Goal: Task Accomplishment & Management: Manage account settings

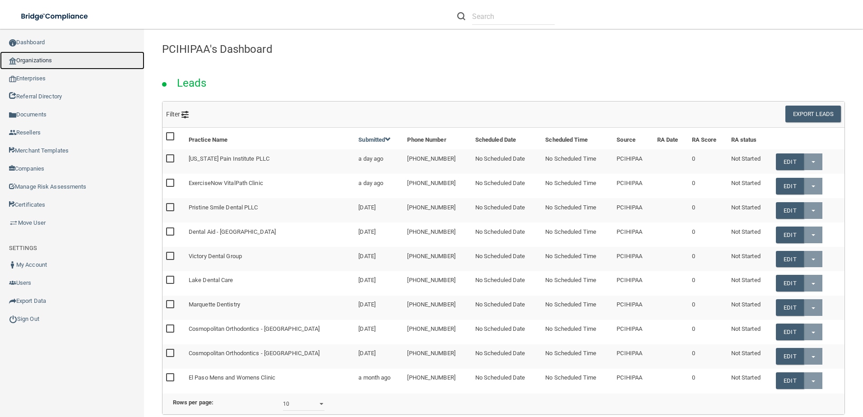
click at [75, 56] on link "Organizations" at bounding box center [72, 60] width 144 height 18
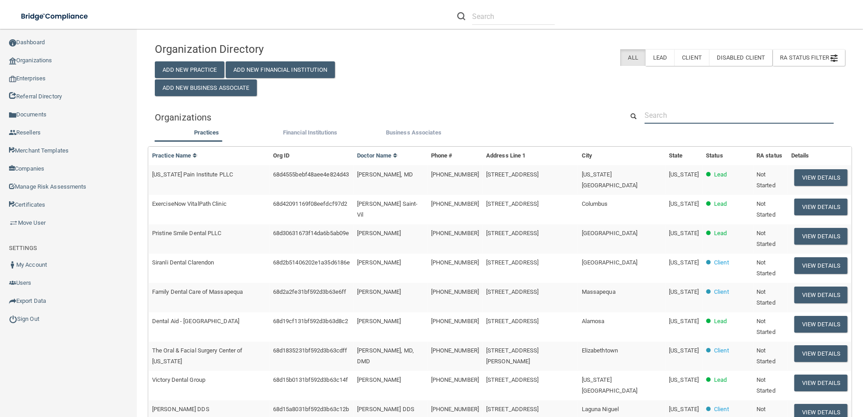
click at [668, 114] on input "text" at bounding box center [739, 115] width 189 height 17
paste input "Regional Health Clinic at [GEOGRAPHIC_DATA]"
type input "Regional Health Clinic at [GEOGRAPHIC_DATA]"
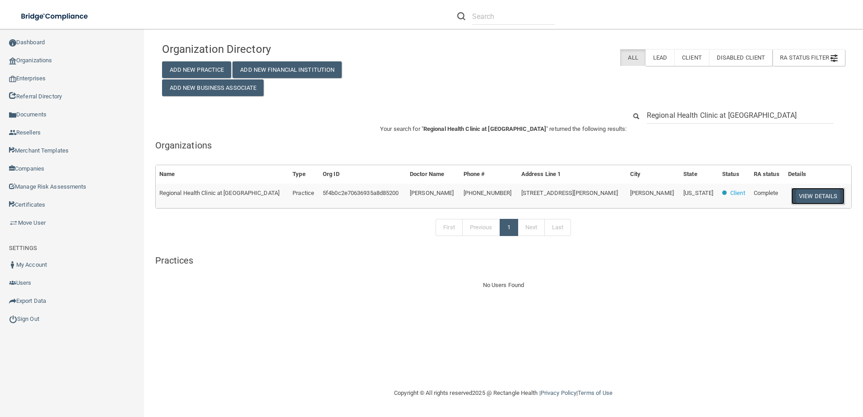
click at [799, 199] on button "View Details" at bounding box center [817, 196] width 53 height 17
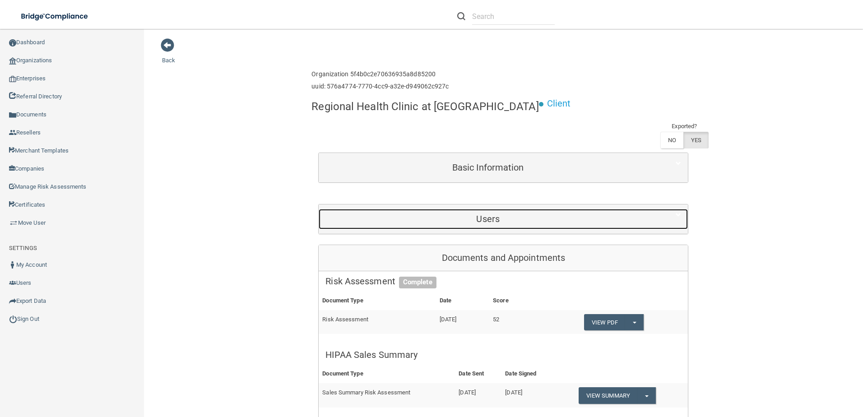
click at [542, 214] on h5 "Users" at bounding box center [487, 219] width 325 height 10
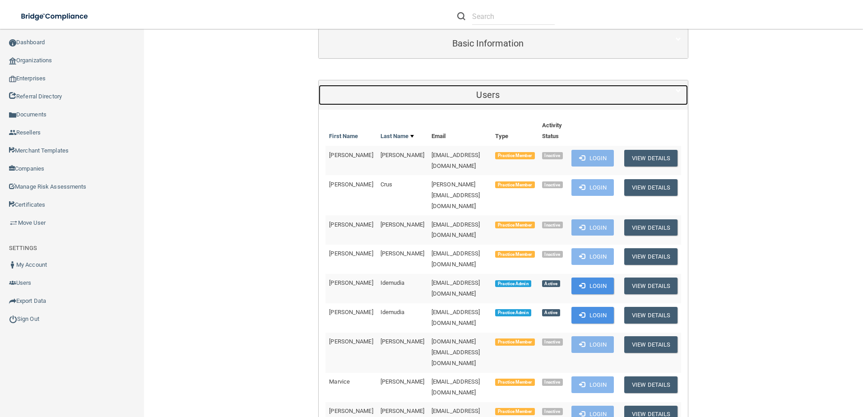
scroll to position [135, 0]
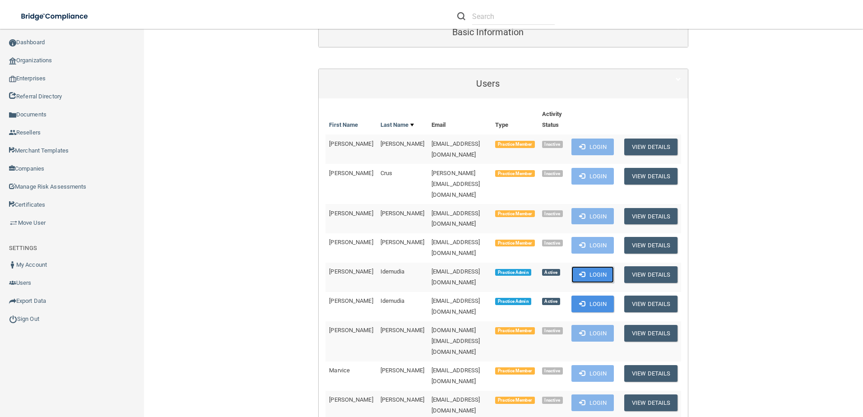
click at [586, 266] on button "Login" at bounding box center [592, 274] width 43 height 17
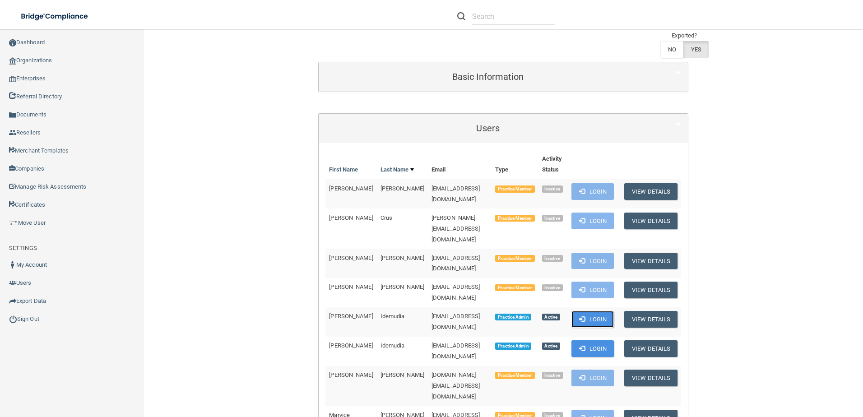
scroll to position [0, 0]
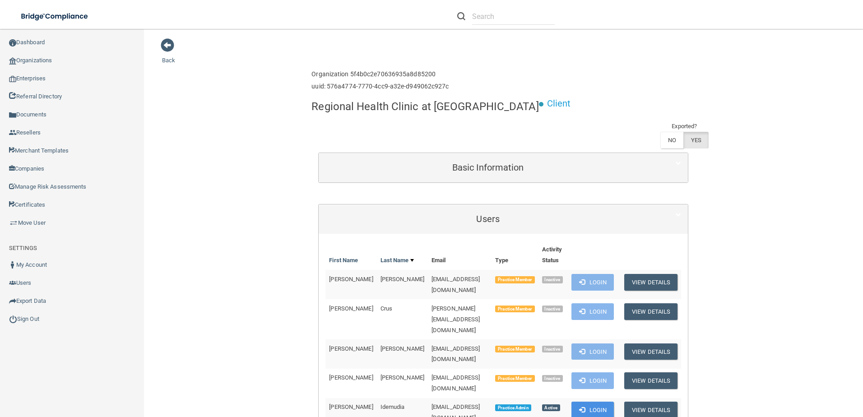
click at [168, 60] on link "Back" at bounding box center [168, 55] width 13 height 18
click at [173, 59] on link "Back" at bounding box center [168, 55] width 13 height 18
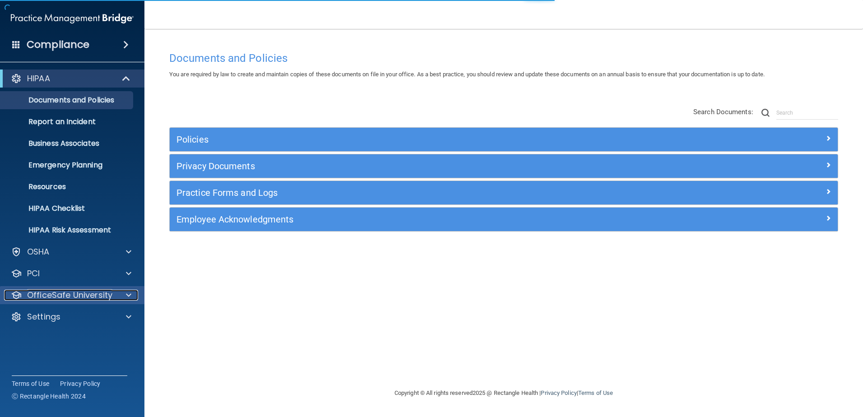
click at [88, 294] on p "OfficeSafe University" at bounding box center [69, 295] width 85 height 11
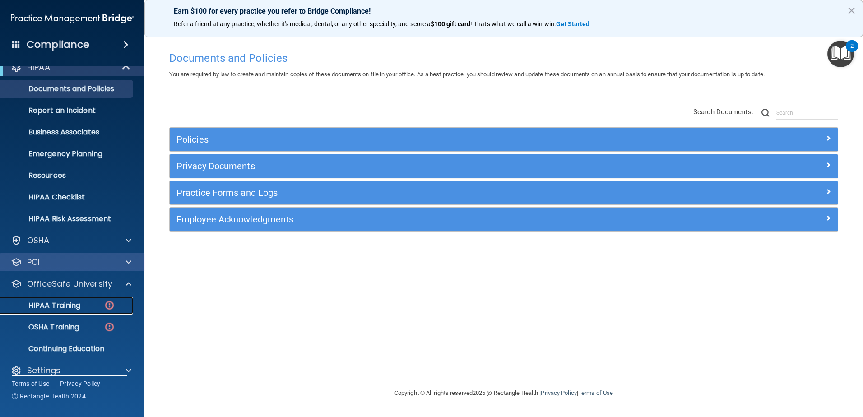
scroll to position [23, 0]
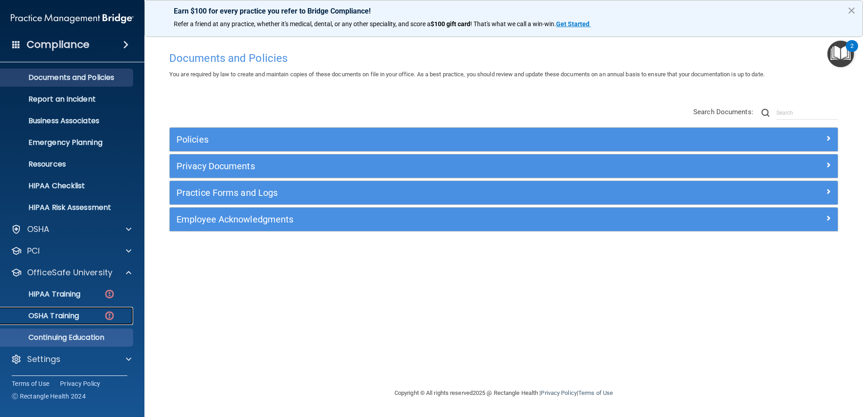
click at [64, 316] on p "OSHA Training" at bounding box center [42, 315] width 73 height 9
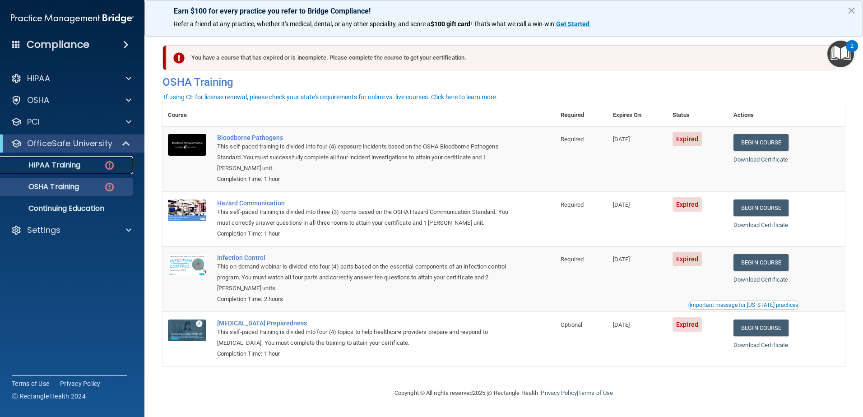
click at [60, 163] on p "HIPAA Training" at bounding box center [43, 165] width 74 height 9
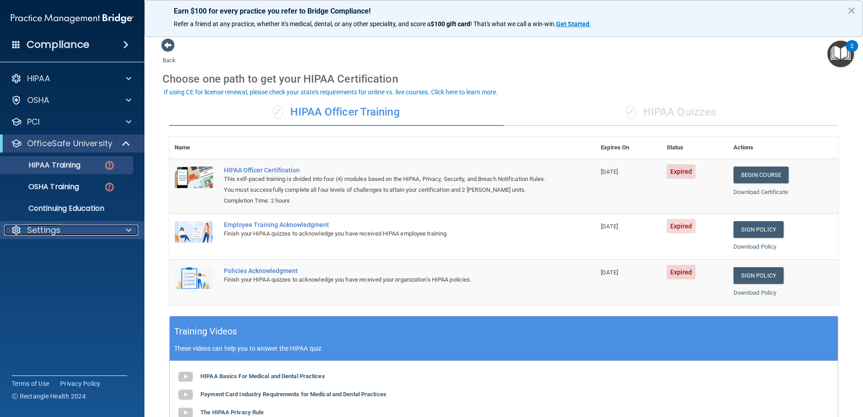
click at [95, 225] on div "Settings" at bounding box center [60, 230] width 112 height 11
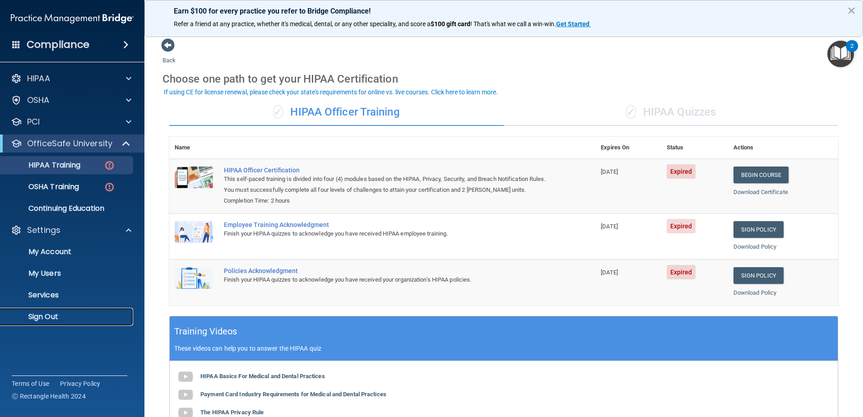
click at [96, 319] on p "Sign Out" at bounding box center [67, 316] width 123 height 9
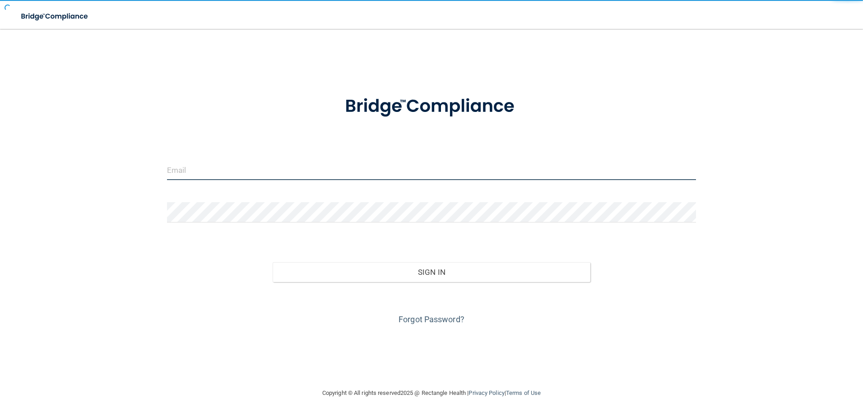
type input "[EMAIL_ADDRESS][DOMAIN_NAME]"
